Goal: Task Accomplishment & Management: Manage account settings

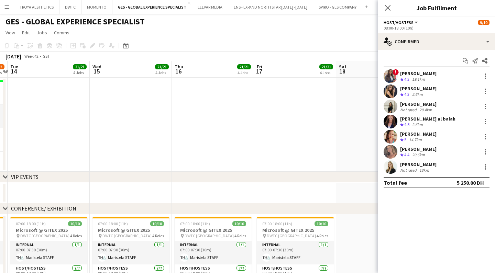
click at [411, 24] on span "Host/Hostess" at bounding box center [399, 22] width 30 height 5
click at [401, 32] on li "All roles" at bounding box center [407, 34] width 34 height 6
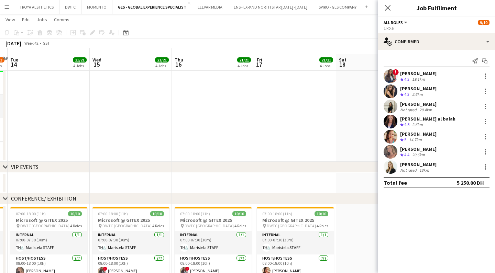
scroll to position [99, 0]
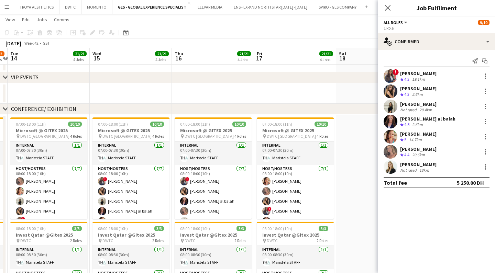
click at [404, 23] on button "All roles" at bounding box center [396, 22] width 25 height 5
click at [385, 9] on icon "Close pop-in" at bounding box center [387, 7] width 7 height 7
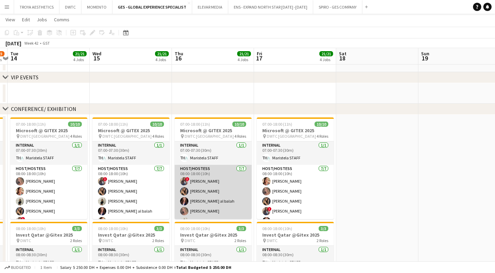
click at [205, 181] on app-card-role "Host/Hostess [DATE] 08:00-18:00 (10h) ! [PERSON_NAME] [PERSON_NAME] [PERSON_NAM…" at bounding box center [213, 206] width 77 height 83
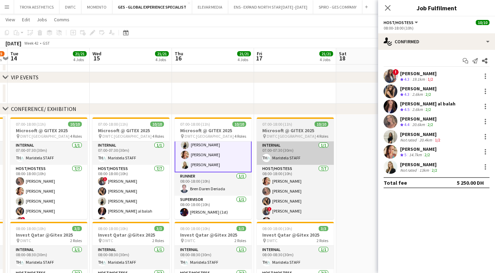
scroll to position [77, 0]
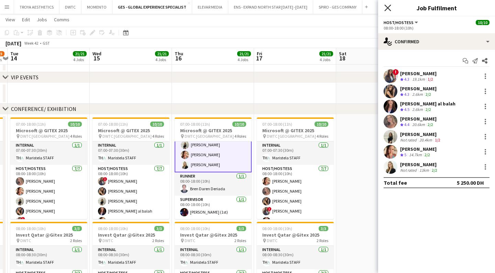
click at [387, 10] on icon "Close pop-in" at bounding box center [387, 7] width 7 height 7
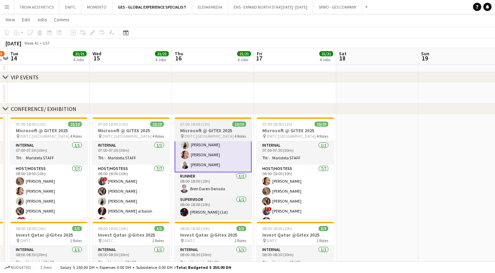
click at [196, 129] on h3 "Microsoft @ GITEX 2025" at bounding box center [213, 131] width 77 height 6
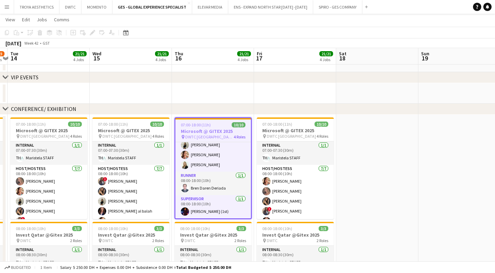
scroll to position [0, 320]
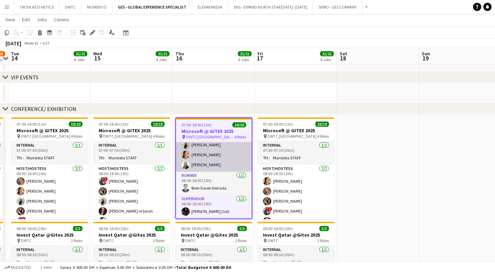
click at [208, 149] on app-card-role "Host/Hostess [DATE] 08:00-18:00 (10h) ! [PERSON_NAME] [PERSON_NAME] [PERSON_NAM…" at bounding box center [214, 130] width 76 height 83
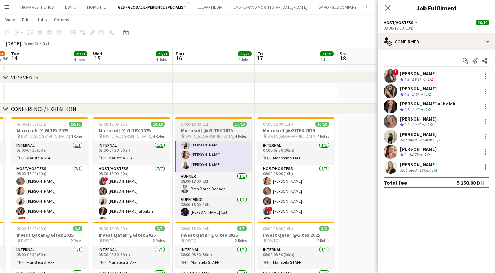
click at [199, 133] on h3 "Microsoft @ GITEX 2025" at bounding box center [213, 131] width 77 height 6
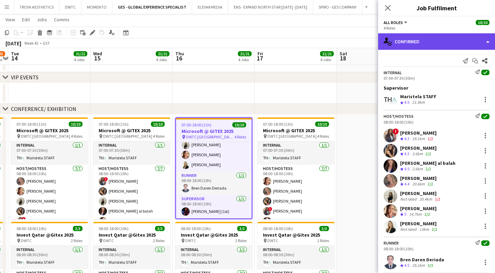
click at [421, 43] on div "single-neutral-actions-check-2 Confirmed" at bounding box center [436, 41] width 117 height 17
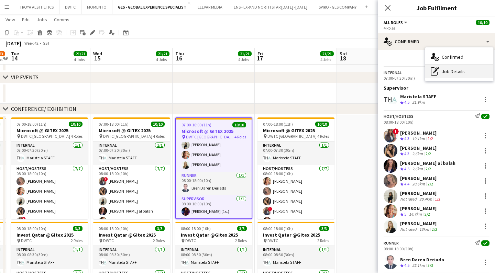
click at [453, 74] on div "pen-write Job Details" at bounding box center [459, 72] width 68 height 14
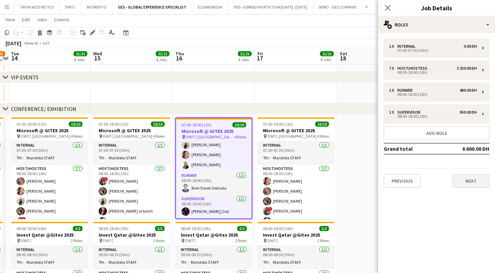
click at [470, 185] on button "Next" at bounding box center [470, 181] width 37 height 14
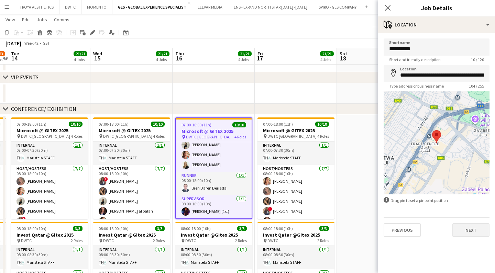
click at [469, 231] on button "Next" at bounding box center [470, 230] width 37 height 14
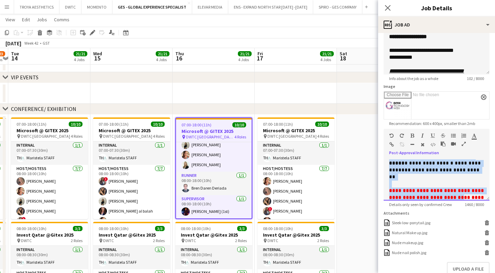
scroll to position [337, 0]
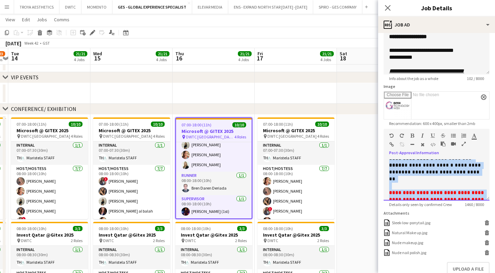
drag, startPoint x: 389, startPoint y: 160, endPoint x: 466, endPoint y: 189, distance: 81.9
click at [466, 189] on div "**********" at bounding box center [436, 34] width 95 height 422
copy div "**********"
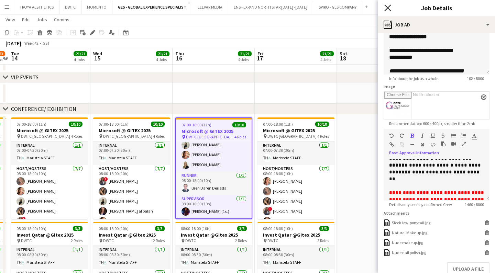
click at [390, 7] on icon "Close pop-in" at bounding box center [387, 7] width 7 height 7
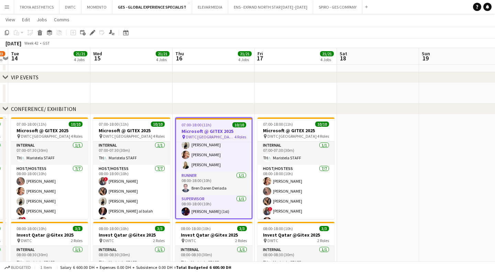
drag, startPoint x: 204, startPoint y: 167, endPoint x: 200, endPoint y: 139, distance: 28.9
click at [204, 167] on app-card-role "Host/Hostess [DATE] 08:00-18:00 (10h) ! [PERSON_NAME] [PERSON_NAME] [PERSON_NAM…" at bounding box center [214, 130] width 76 height 83
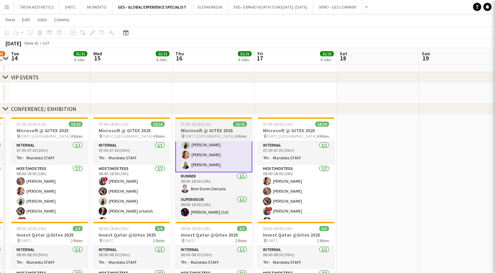
scroll to position [0, 321]
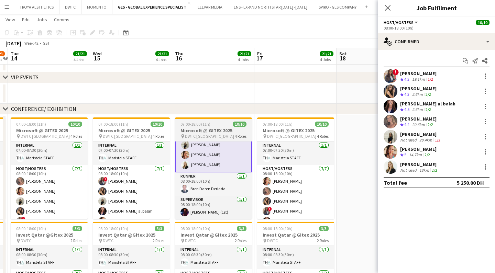
click at [200, 132] on h3 "Microsoft @ GITEX 2025" at bounding box center [213, 131] width 77 height 6
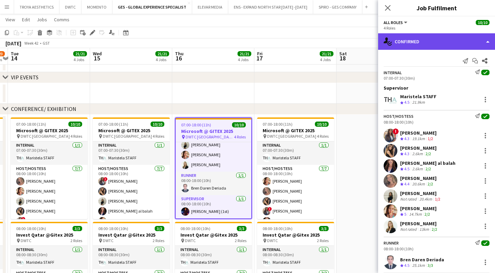
click at [413, 43] on div "single-neutral-actions-check-2 Confirmed" at bounding box center [436, 41] width 117 height 17
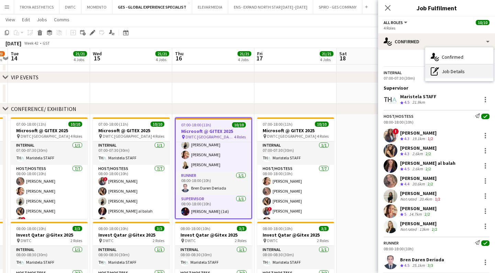
click at [440, 69] on div "pen-write Job Details" at bounding box center [459, 72] width 68 height 14
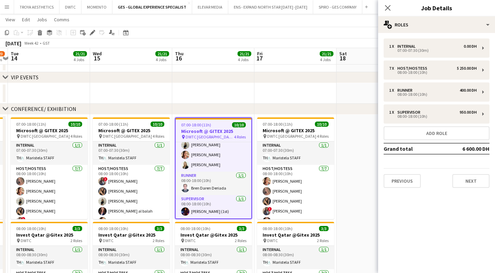
click at [470, 189] on div "1 x Internal 0.00 DH 07:00-07:30 (30m) 7 x Host/Hostess 5 250.00 DH 08:00-18:00…" at bounding box center [436, 113] width 117 height 161
click at [470, 182] on button "Next" at bounding box center [470, 181] width 37 height 14
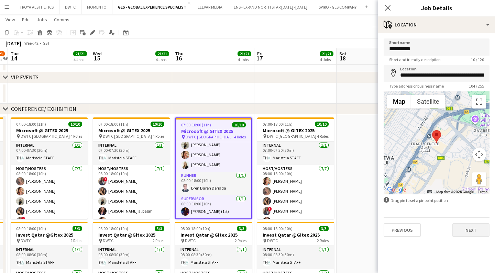
click at [470, 231] on button "Next" at bounding box center [470, 230] width 37 height 14
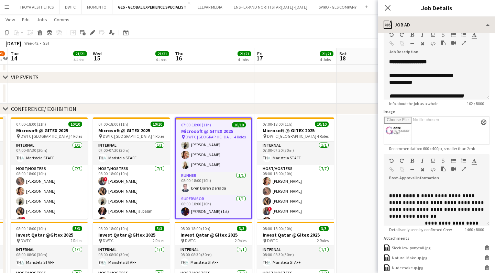
scroll to position [203, 0]
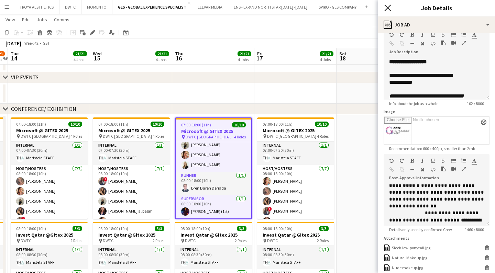
click at [389, 8] on icon "Close pop-in" at bounding box center [387, 7] width 7 height 7
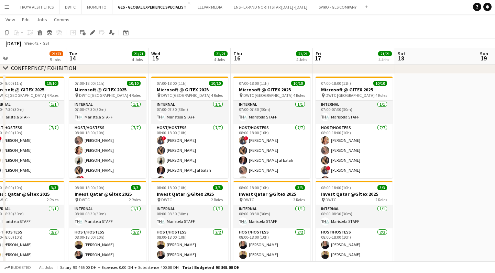
scroll to position [0, 262]
click at [365, 166] on app-card-role "Host/Hostess [DATE] 08:00-18:00 (10h) [PERSON_NAME] [PERSON_NAME] [PERSON_NAME]…" at bounding box center [354, 165] width 77 height 83
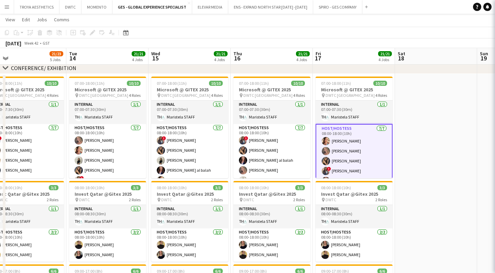
scroll to position [47, 0]
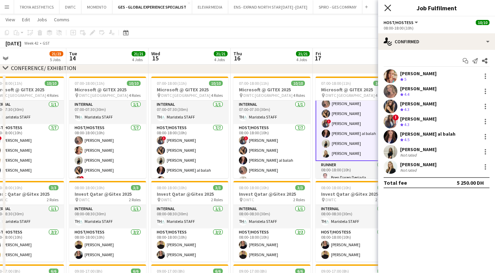
click at [388, 6] on icon "Close pop-in" at bounding box center [387, 7] width 7 height 7
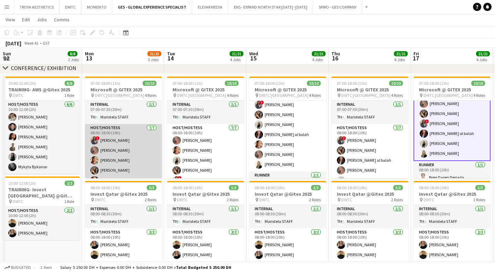
scroll to position [0, 162]
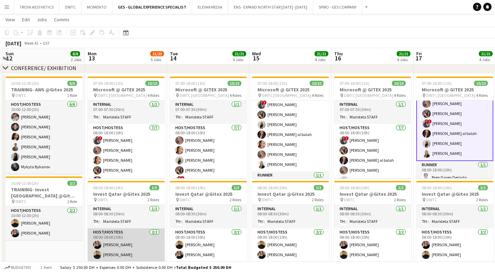
click at [125, 254] on app-card-role "Host/Hostess [DATE] 08:00-18:00 (10h) [PERSON_NAME] [PERSON_NAME]" at bounding box center [126, 245] width 77 height 33
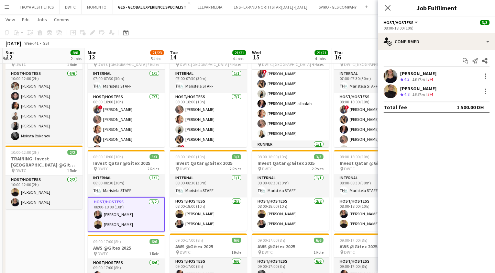
scroll to position [171, 0]
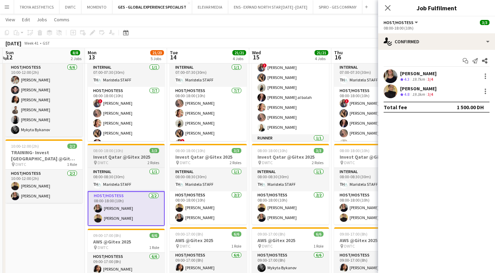
click at [125, 161] on div "pin DWTC 2 Roles" at bounding box center [126, 163] width 77 height 6
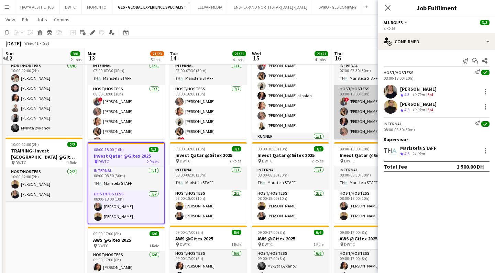
scroll to position [0, 157]
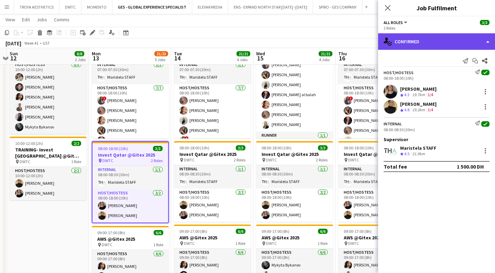
click at [418, 42] on div "single-neutral-actions-check-2 Confirmed" at bounding box center [436, 41] width 117 height 17
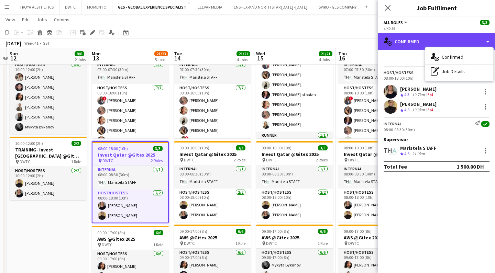
scroll to position [179, 0]
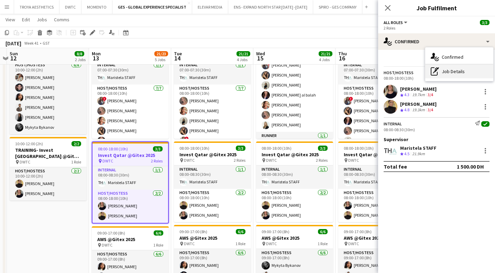
click at [447, 74] on div "pen-write Job Details" at bounding box center [459, 72] width 68 height 14
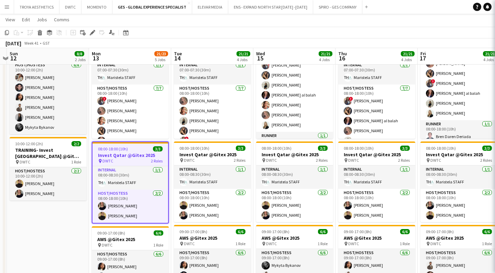
scroll to position [179, 0]
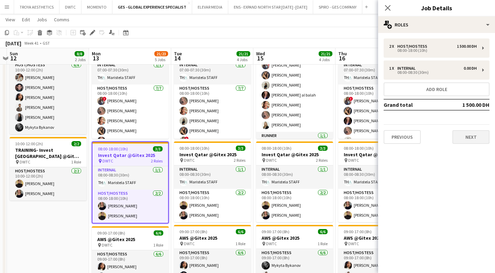
click at [470, 136] on button "Next" at bounding box center [470, 137] width 37 height 14
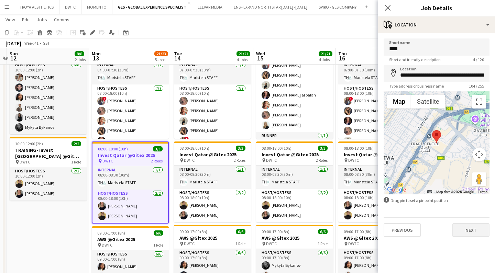
click at [467, 237] on button "Next" at bounding box center [470, 230] width 37 height 14
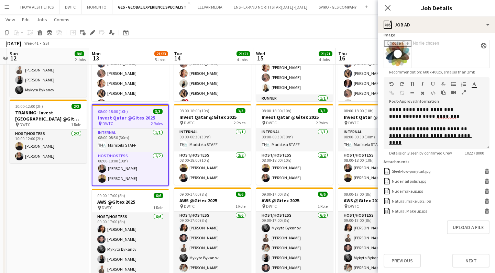
scroll to position [221, 0]
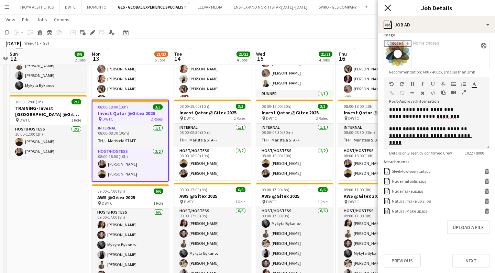
click at [386, 9] on icon "Close pop-in" at bounding box center [387, 7] width 7 height 7
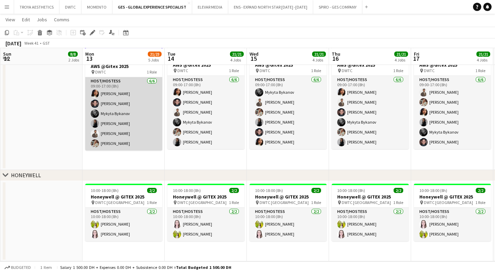
scroll to position [353, 0]
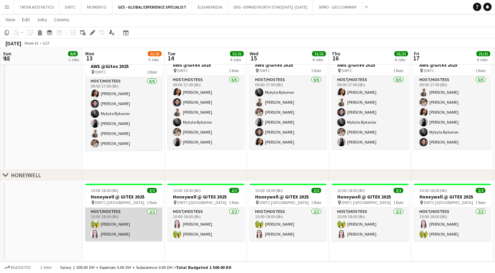
click at [123, 225] on app-card-role "Host/Hostess [DATE] 10:00-18:00 (8h) [PERSON_NAME] [PERSON_NAME]" at bounding box center [123, 224] width 77 height 33
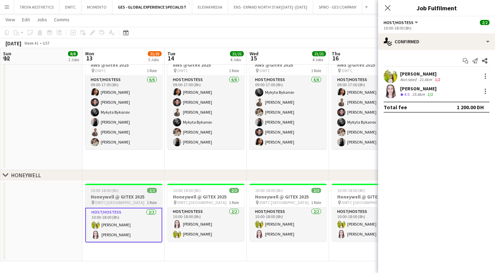
click at [124, 203] on div "pin DWTC Dubai 1 Role" at bounding box center [123, 203] width 77 height 6
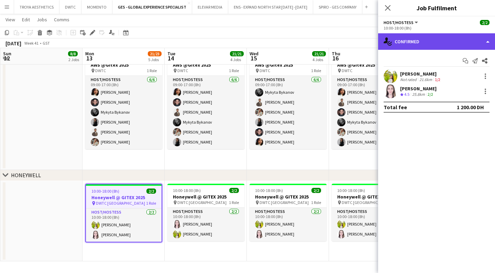
click at [423, 40] on div "single-neutral-actions-check-2 Confirmed" at bounding box center [436, 41] width 117 height 17
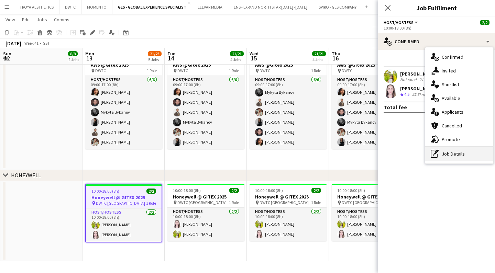
click at [451, 156] on div "pen-write Job Details" at bounding box center [459, 154] width 68 height 14
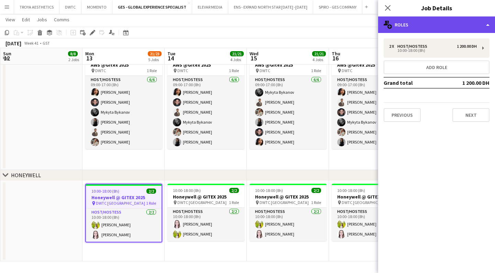
click at [420, 21] on div "multiple-users-add Roles" at bounding box center [436, 25] width 117 height 17
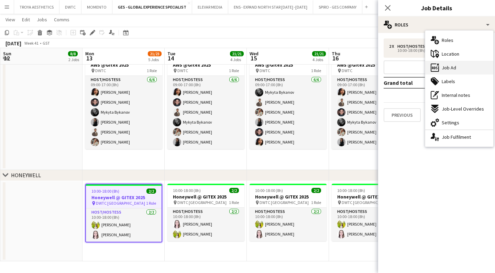
click at [450, 65] on span "Job Ad" at bounding box center [449, 68] width 14 height 6
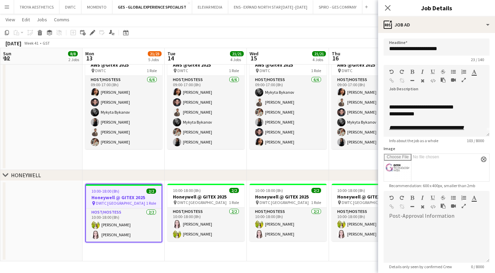
scroll to position [0, 0]
click at [389, 8] on icon "Close pop-in" at bounding box center [387, 7] width 7 height 7
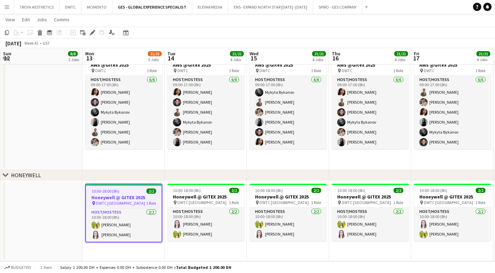
click at [67, 197] on app-date-cell at bounding box center [41, 221] width 82 height 81
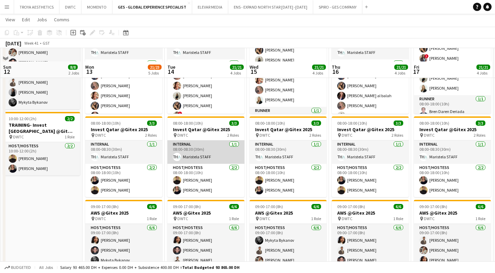
scroll to position [204, 0]
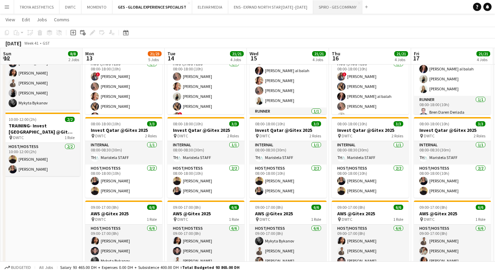
click at [325, 8] on button "SPIRO - GES COMPANY Close" at bounding box center [337, 6] width 49 height 13
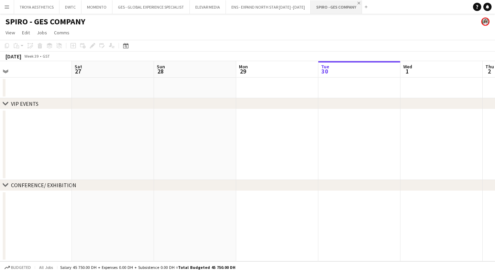
click at [358, 3] on app-icon "Close" at bounding box center [359, 3] width 3 height 3
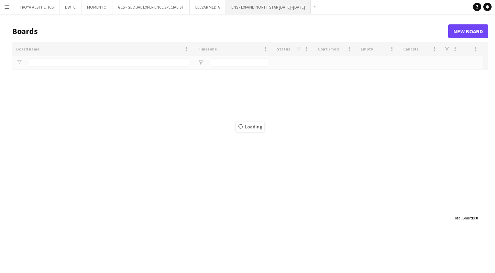
click at [258, 8] on button "ENS - EXPAND NORTH STAR [DATE] -[DATE] Close" at bounding box center [268, 6] width 85 height 13
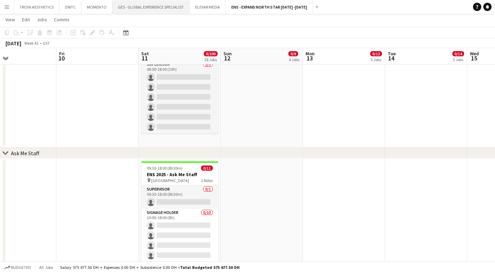
click at [122, 8] on button "GES - GLOBAL EXPERIENCE SPECIALIST Close" at bounding box center [150, 6] width 77 height 13
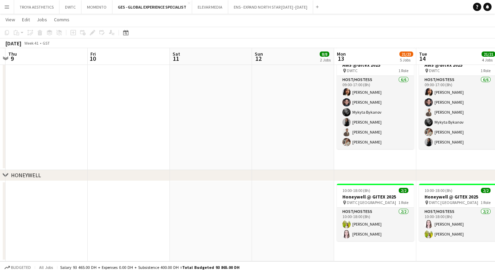
scroll to position [353, 0]
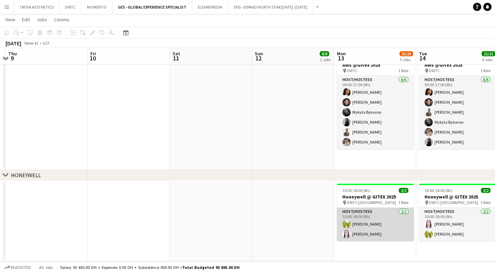
click at [368, 215] on app-card-role "Host/Hostess [DATE] 10:00-18:00 (8h) [PERSON_NAME] [PERSON_NAME]" at bounding box center [375, 224] width 77 height 33
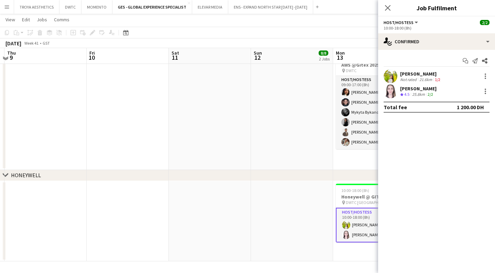
scroll to position [352, 0]
click at [408, 74] on div "[PERSON_NAME]" at bounding box center [421, 74] width 42 height 6
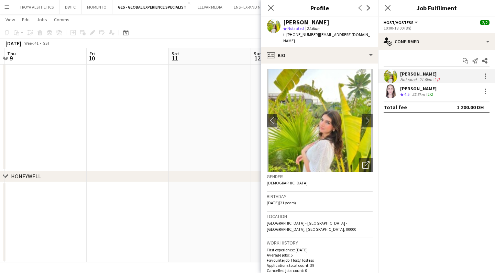
drag, startPoint x: 318, startPoint y: 24, endPoint x: 285, endPoint y: 23, distance: 33.4
click at [285, 23] on div "[PERSON_NAME]" at bounding box center [327, 22] width 89 height 6
copy div "[PERSON_NAME]"
click at [412, 88] on div "[PERSON_NAME]" at bounding box center [418, 89] width 36 height 6
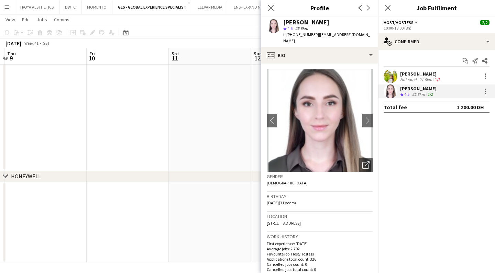
drag, startPoint x: 318, startPoint y: 22, endPoint x: 284, endPoint y: 23, distance: 34.4
click at [284, 23] on div "[PERSON_NAME]" at bounding box center [327, 22] width 89 height 6
copy div "[PERSON_NAME]"
click at [271, 7] on icon "Close pop-in" at bounding box center [270, 7] width 7 height 7
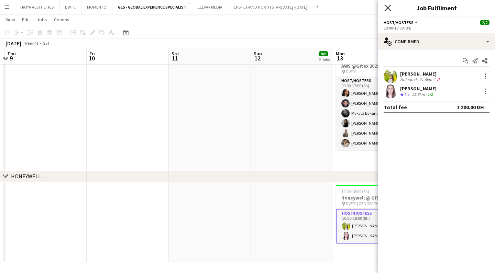
click at [388, 10] on icon "Close pop-in" at bounding box center [387, 7] width 7 height 7
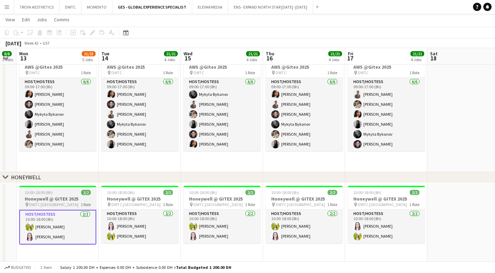
scroll to position [0, 216]
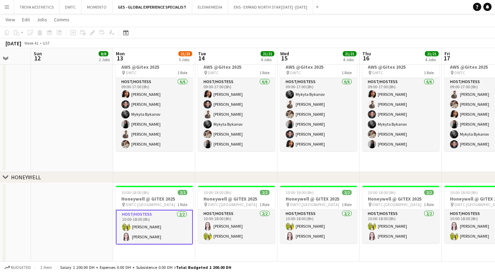
click at [154, 230] on app-card-role "Host/Hostess [DATE] 10:00-18:00 (8h) [PERSON_NAME] [PERSON_NAME]" at bounding box center [154, 227] width 77 height 35
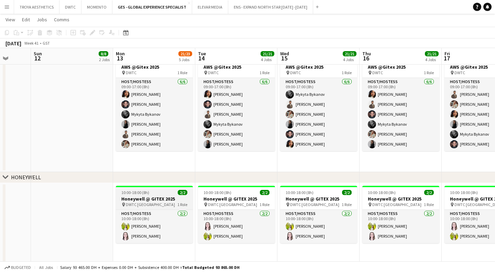
click at [151, 201] on h3 "Honeywell @ GITEX 2025" at bounding box center [154, 199] width 77 height 6
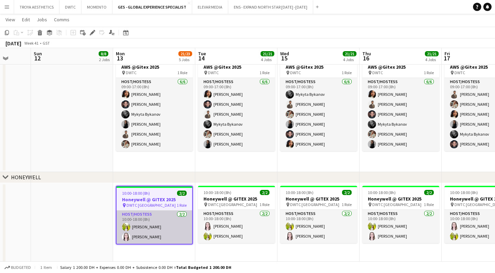
click at [151, 223] on app-card-role "Host/Hostess [DATE] 10:00-18:00 (8h) [PERSON_NAME] [PERSON_NAME]" at bounding box center [155, 227] width 76 height 33
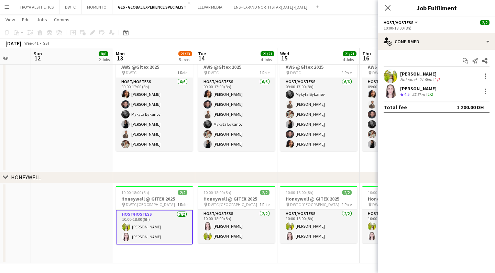
click at [415, 73] on div "[PERSON_NAME]" at bounding box center [421, 74] width 42 height 6
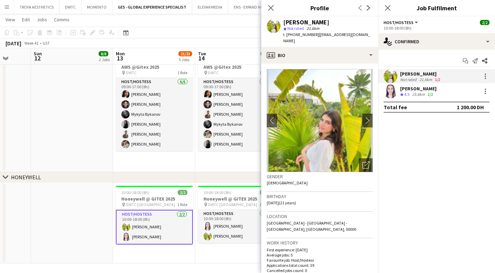
drag, startPoint x: 312, startPoint y: 22, endPoint x: 285, endPoint y: 24, distance: 27.2
click at [285, 24] on div "[PERSON_NAME]" at bounding box center [306, 22] width 46 height 6
copy div "[PERSON_NAME]"
click at [412, 89] on div "[PERSON_NAME]" at bounding box center [418, 89] width 36 height 6
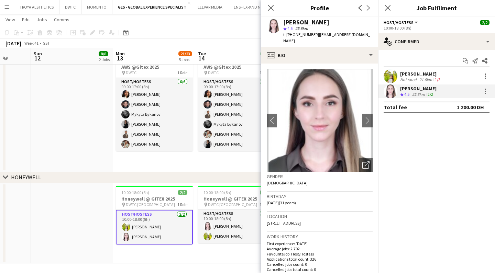
drag, startPoint x: 320, startPoint y: 23, endPoint x: 284, endPoint y: 22, distance: 36.1
click at [284, 22] on div "[PERSON_NAME]" at bounding box center [327, 22] width 89 height 6
copy div "[PERSON_NAME]"
drag, startPoint x: 356, startPoint y: 35, endPoint x: 317, endPoint y: 37, distance: 39.2
click at [317, 37] on div "[PERSON_NAME] star 4.5 25.8km t. [PHONE_NUMBER] | [EMAIL_ADDRESS][DOMAIN_NAME]" at bounding box center [319, 32] width 117 height 31
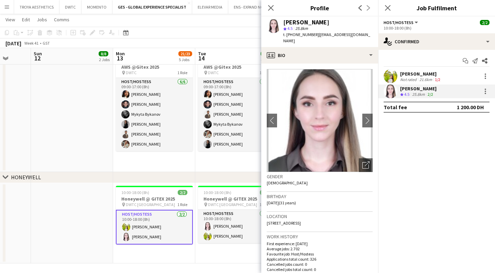
copy span "[EMAIL_ADDRESS][DOMAIN_NAME]"
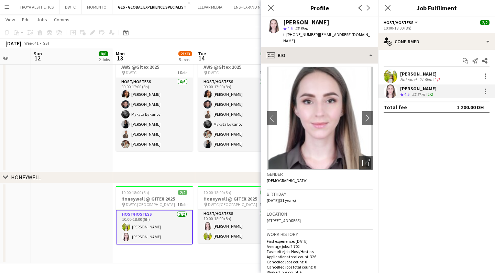
scroll to position [5, 0]
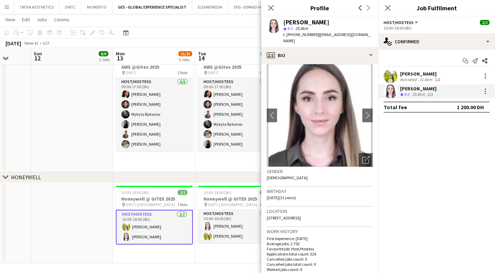
drag, startPoint x: 313, startPoint y: 35, endPoint x: 294, endPoint y: 35, distance: 19.3
click at [294, 35] on span "t. [PHONE_NUMBER]" at bounding box center [301, 34] width 36 height 5
copy span "558790752"
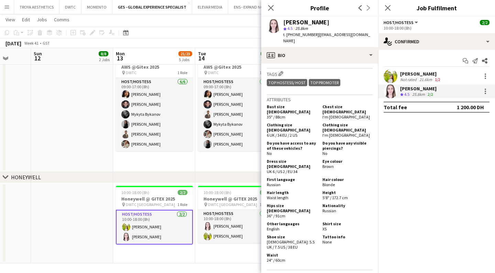
scroll to position [314, 0]
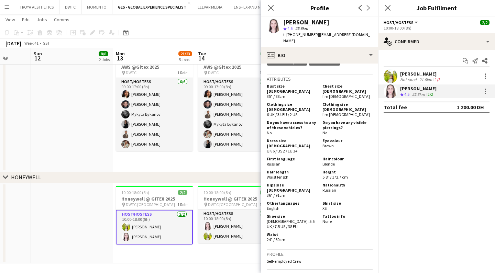
click at [331, 188] on span "Russian" at bounding box center [329, 190] width 14 height 5
copy span "Russian"
click at [416, 75] on div "[PERSON_NAME]" at bounding box center [421, 74] width 42 height 6
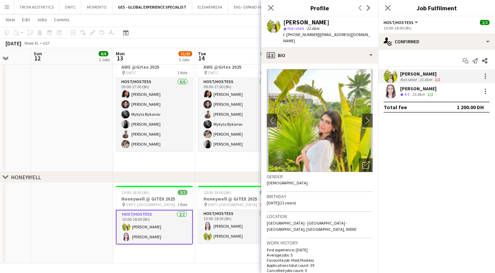
drag, startPoint x: 354, startPoint y: 35, endPoint x: 316, endPoint y: 35, distance: 38.2
click at [316, 35] on div "[PERSON_NAME] star Not rated 21.6km t. [PHONE_NUMBER] | [EMAIL_ADDRESS][DOMAIN_…" at bounding box center [319, 32] width 117 height 31
copy span "[EMAIL_ADDRESS][DOMAIN_NAME]"
drag, startPoint x: 312, startPoint y: 34, endPoint x: 295, endPoint y: 35, distance: 17.2
click at [295, 35] on span "t. [PHONE_NUMBER]" at bounding box center [301, 34] width 36 height 5
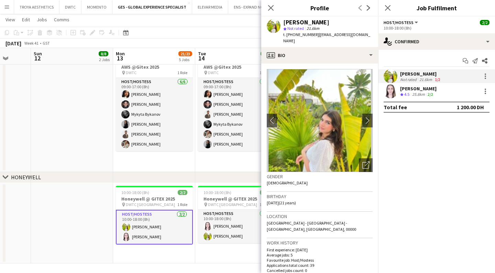
copy span "562029286"
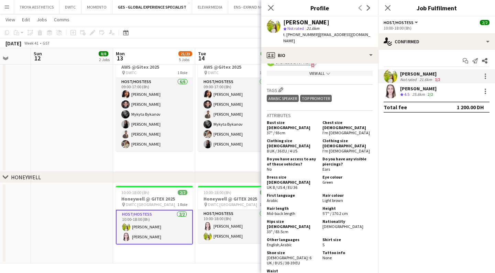
scroll to position [363, 0]
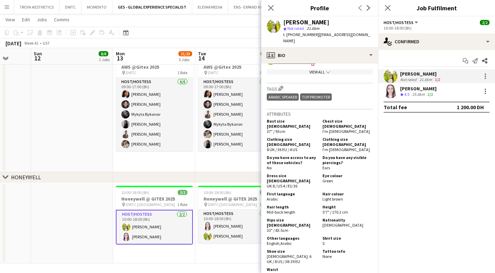
click at [325, 223] on span "[DEMOGRAPHIC_DATA]" at bounding box center [342, 225] width 41 height 5
click at [412, 89] on div "[PERSON_NAME]" at bounding box center [418, 89] width 36 height 6
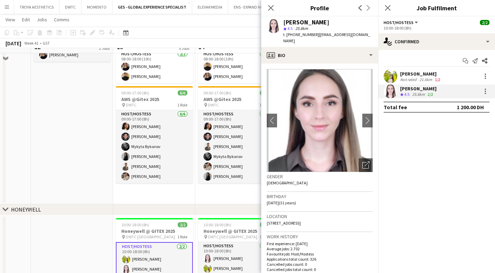
scroll to position [273, 0]
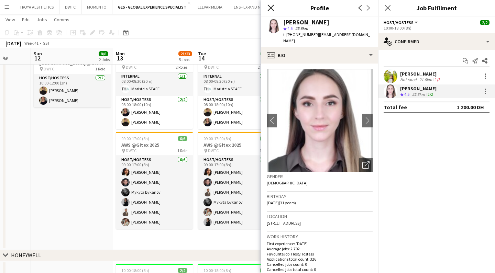
click at [273, 8] on icon "Close pop-in" at bounding box center [270, 7] width 7 height 7
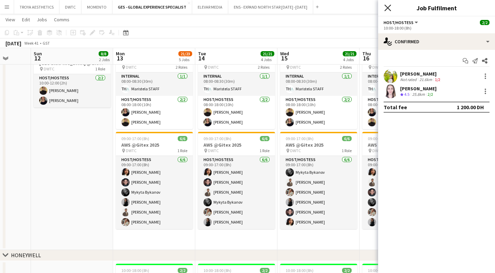
click at [391, 8] on icon "Close pop-in" at bounding box center [387, 7] width 7 height 7
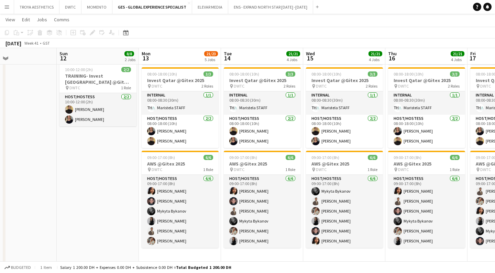
scroll to position [254, 0]
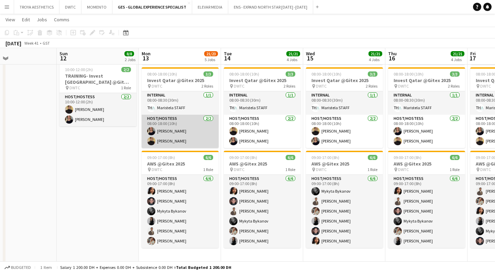
click at [186, 140] on app-card-role "Host/Hostess [DATE] 08:00-18:00 (10h) [PERSON_NAME] [PERSON_NAME]" at bounding box center [180, 131] width 77 height 33
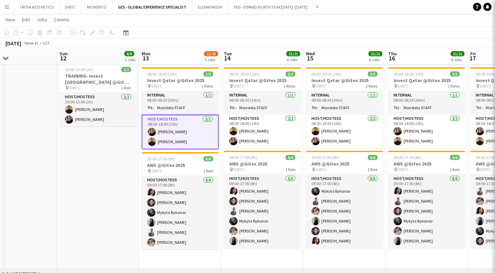
scroll to position [0, 200]
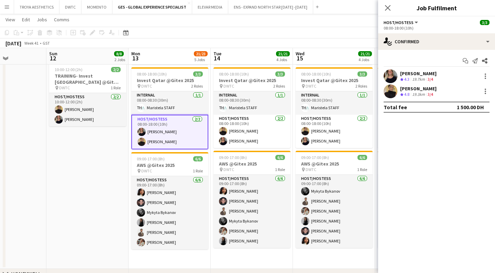
click at [414, 71] on div "[PERSON_NAME]" at bounding box center [418, 73] width 36 height 6
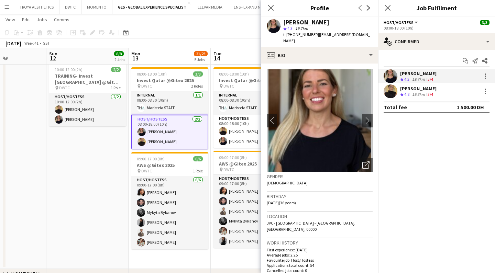
click at [275, 9] on div "Close pop-in" at bounding box center [270, 8] width 19 height 16
click at [271, 8] on icon at bounding box center [270, 7] width 7 height 7
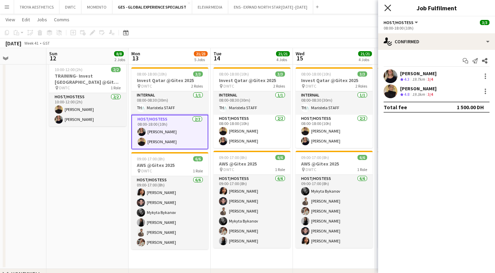
click at [389, 7] on icon at bounding box center [387, 7] width 7 height 7
